Goal: Information Seeking & Learning: Learn about a topic

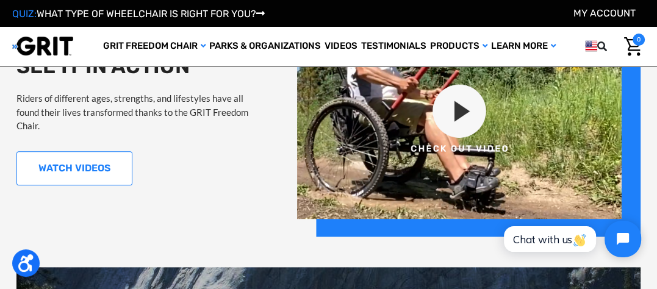
click at [71, 155] on link "WATCH VIDEOS" at bounding box center [74, 168] width 116 height 34
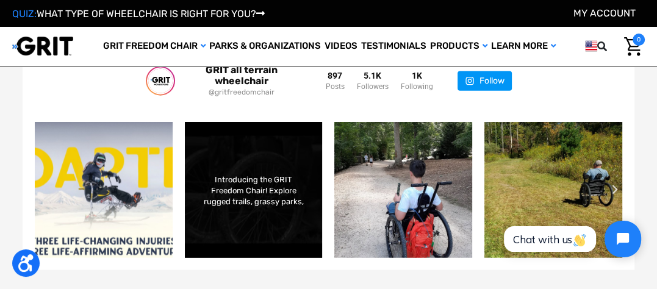
scroll to position [1990, 0]
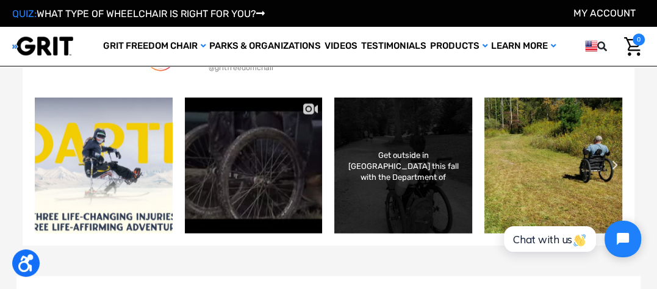
click at [413, 187] on div "Get outside in [GEOGRAPHIC_DATA] this fall with the Department of Conservation …" at bounding box center [403, 166] width 139 height 138
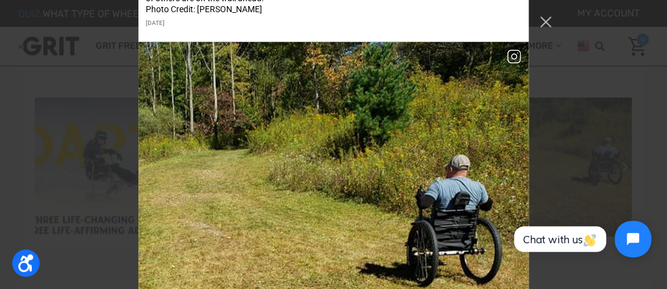
scroll to position [1037, 0]
